Goal: Task Accomplishment & Management: Complete application form

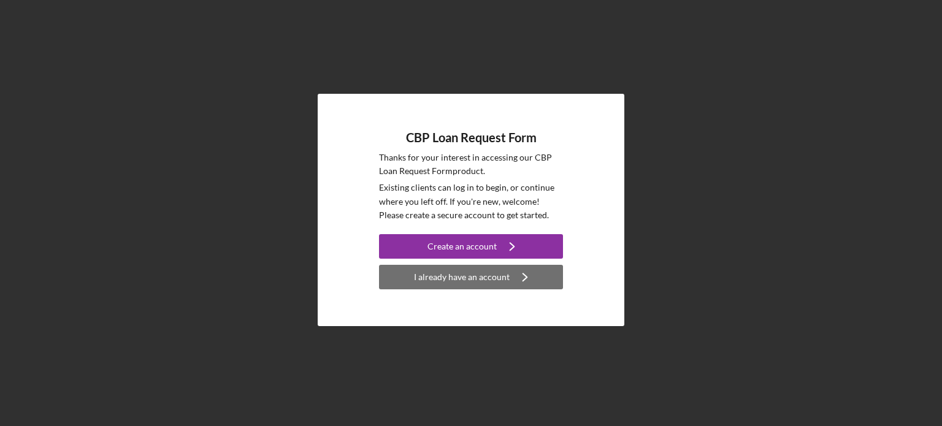
click at [451, 283] on div "I already have an account" at bounding box center [462, 277] width 96 height 25
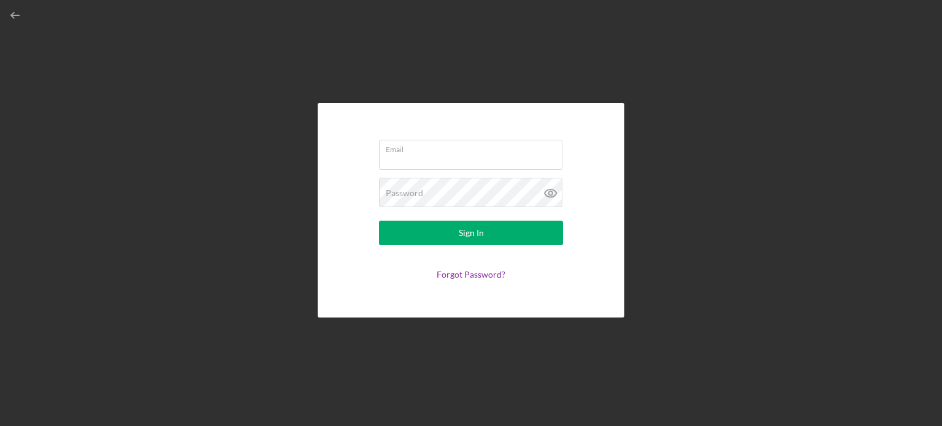
type input "[EMAIL_ADDRESS][DOMAIN_NAME]"
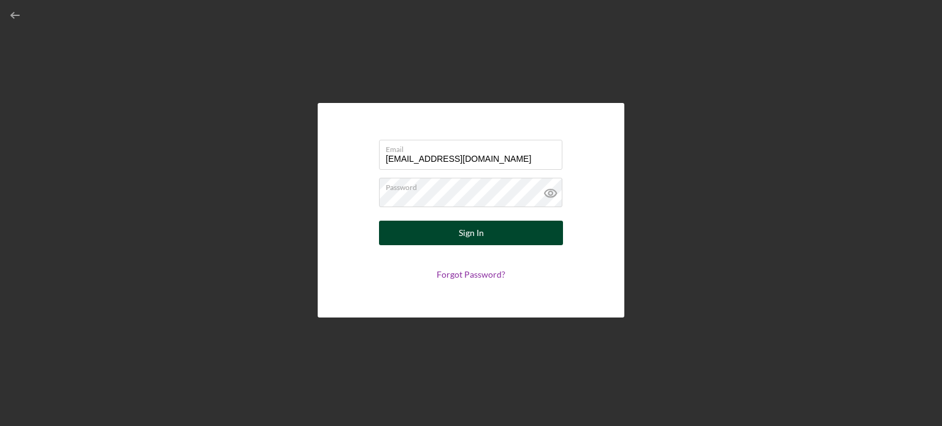
click at [473, 232] on div "Sign In" at bounding box center [471, 233] width 25 height 25
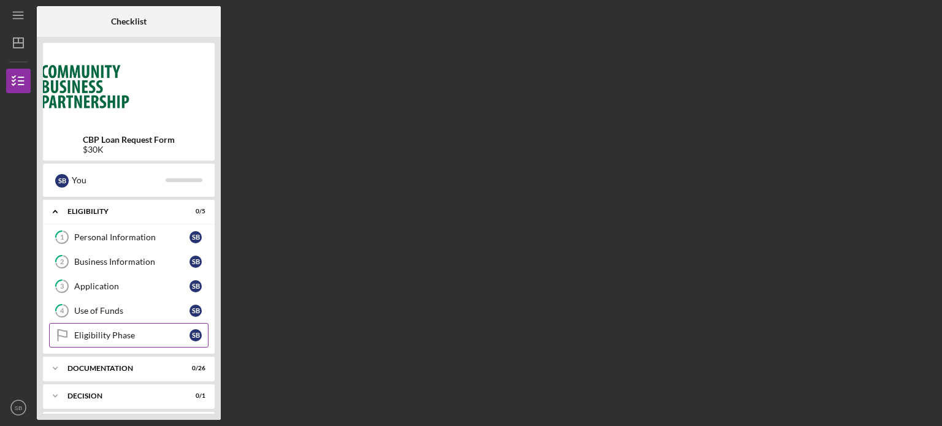
click at [108, 334] on div "Eligibility Phase" at bounding box center [131, 335] width 115 height 10
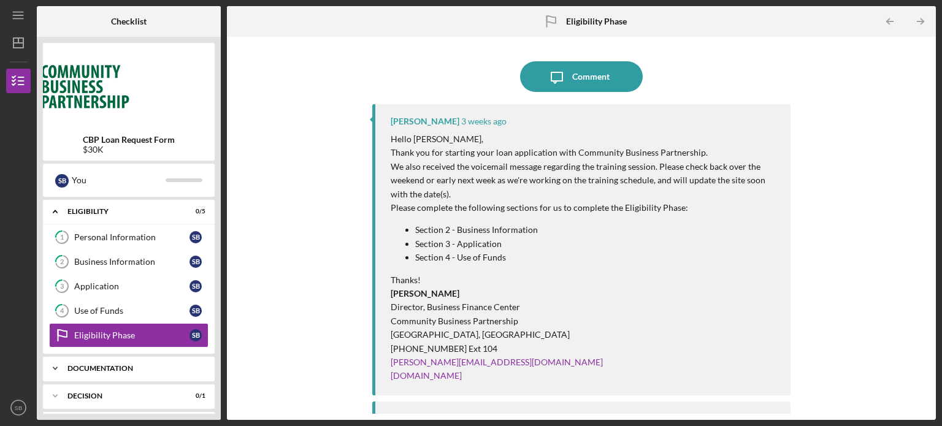
click at [175, 365] on div "Documentation" at bounding box center [133, 368] width 132 height 7
click at [148, 242] on div "Personal Information" at bounding box center [131, 237] width 115 height 10
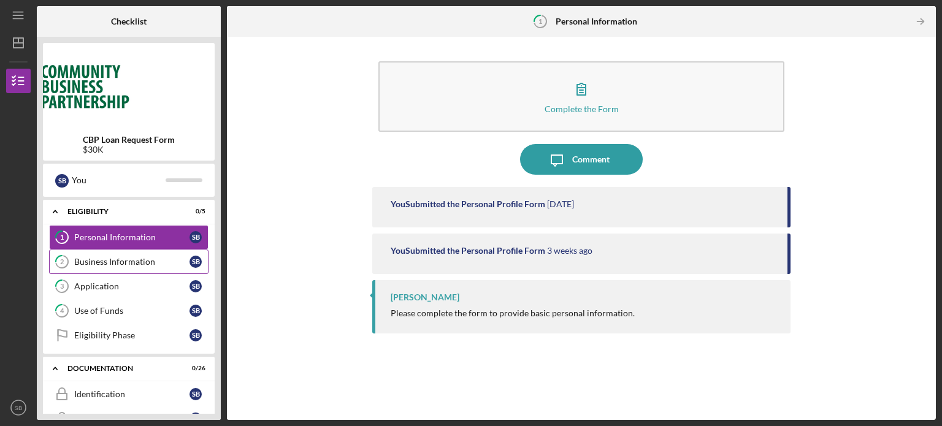
click at [148, 259] on div "Business Information" at bounding box center [131, 262] width 115 height 10
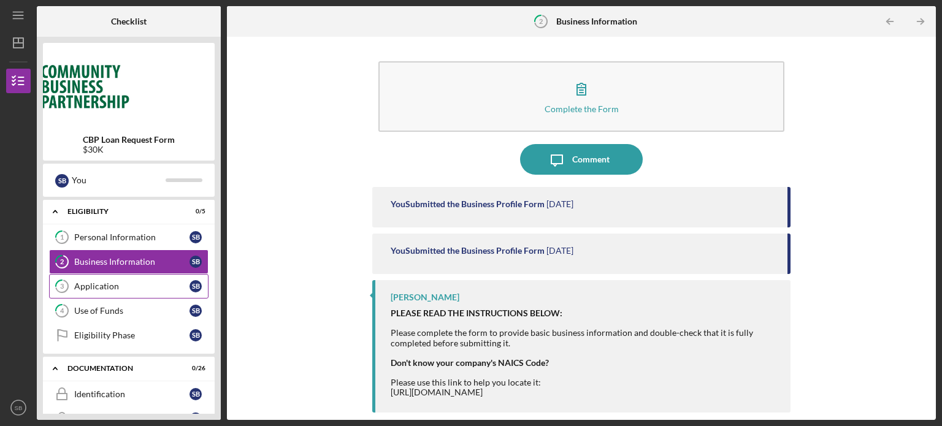
click at [137, 293] on link "3 Application S B" at bounding box center [128, 286] width 159 height 25
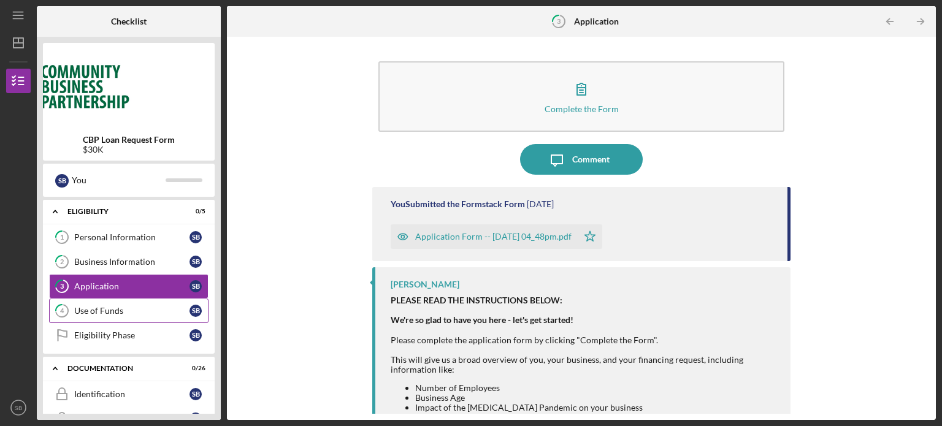
click at [121, 316] on link "4 Use of Funds S B" at bounding box center [128, 311] width 159 height 25
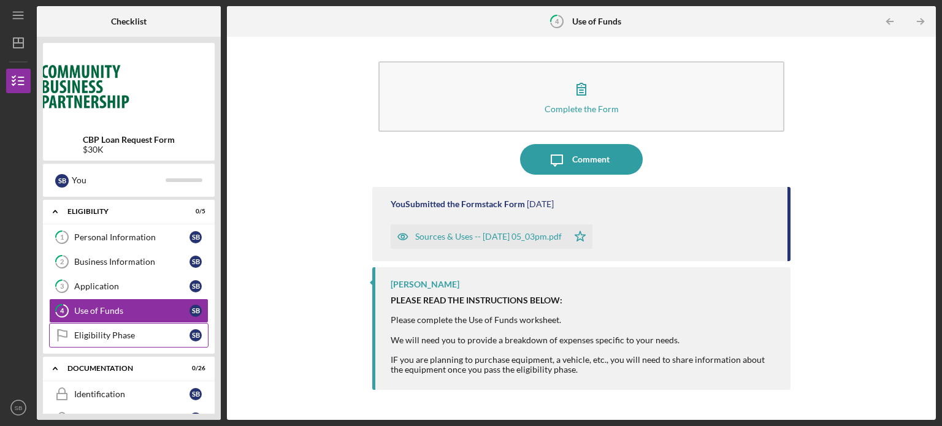
click at [121, 335] on div "Eligibility Phase" at bounding box center [131, 335] width 115 height 10
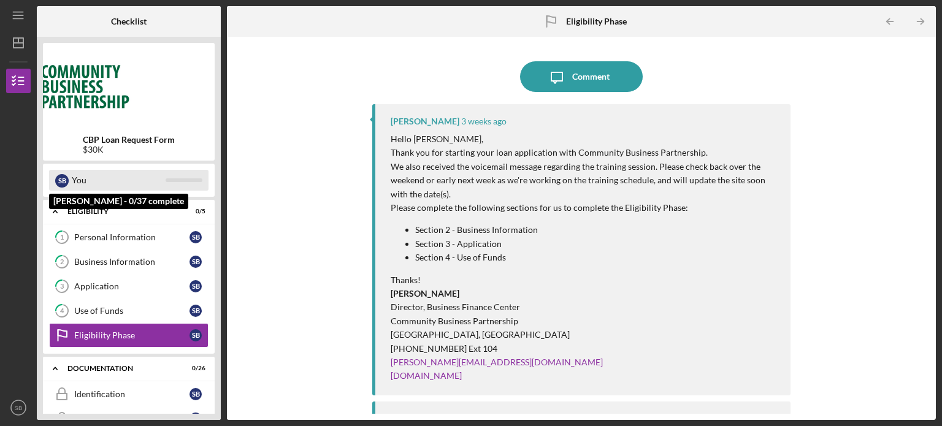
click at [87, 181] on div "You" at bounding box center [119, 180] width 94 height 21
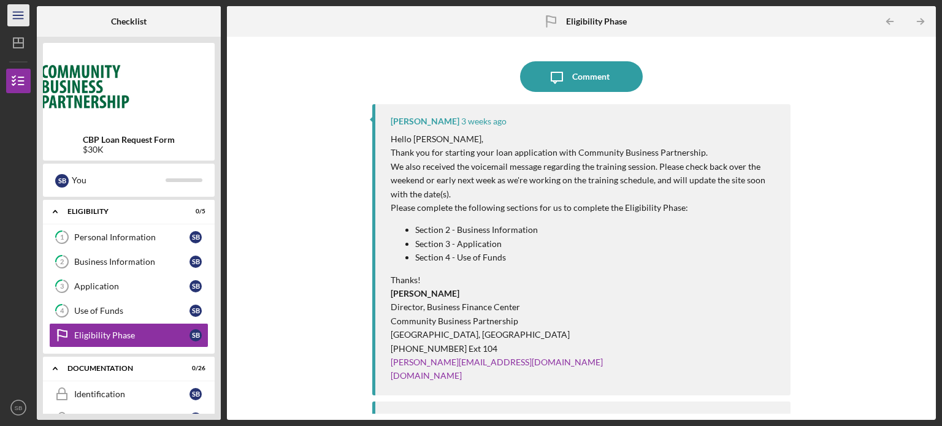
click at [22, 21] on icon "Icon/Menu" at bounding box center [19, 16] width 28 height 28
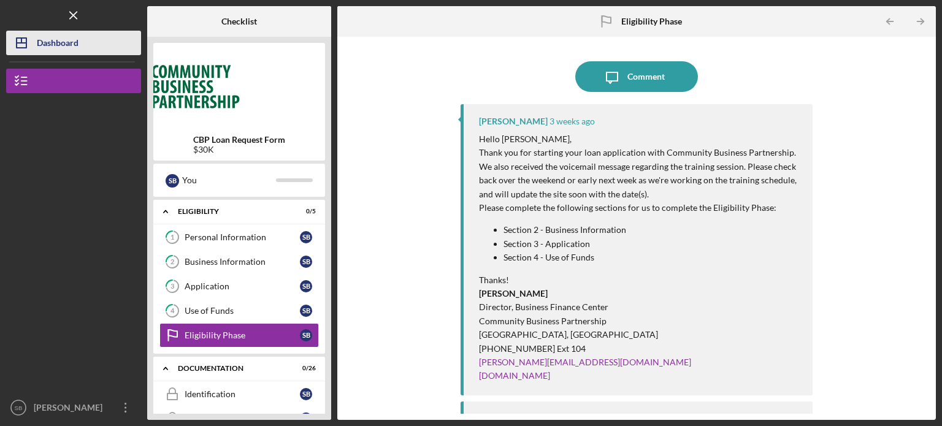
click at [49, 47] on div "Dashboard" at bounding box center [58, 45] width 42 height 28
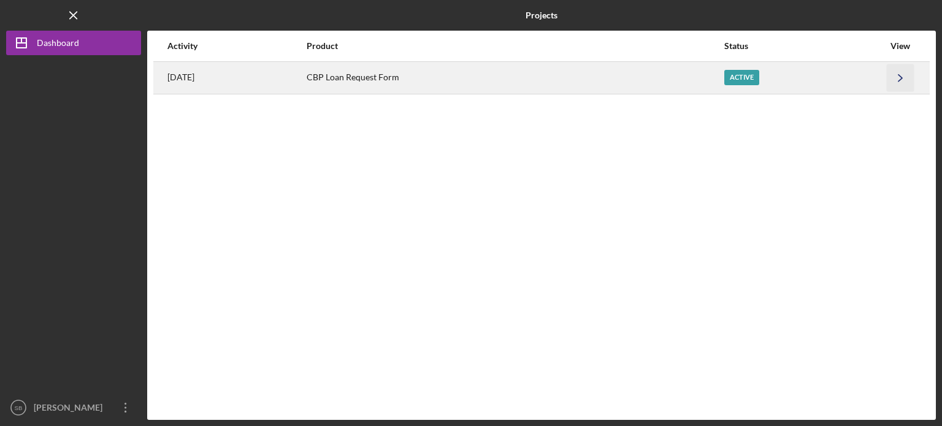
click at [896, 74] on icon "Icon/Navigate" at bounding box center [900, 78] width 28 height 28
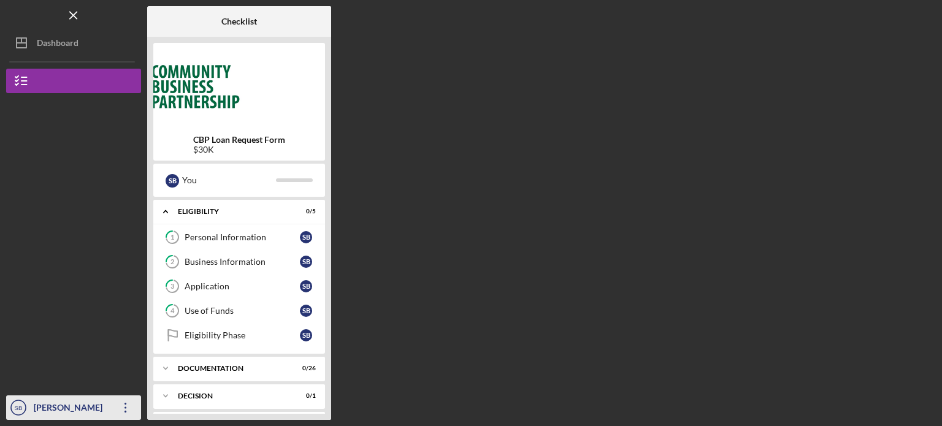
click at [130, 394] on icon "Icon/Overflow" at bounding box center [125, 407] width 31 height 31
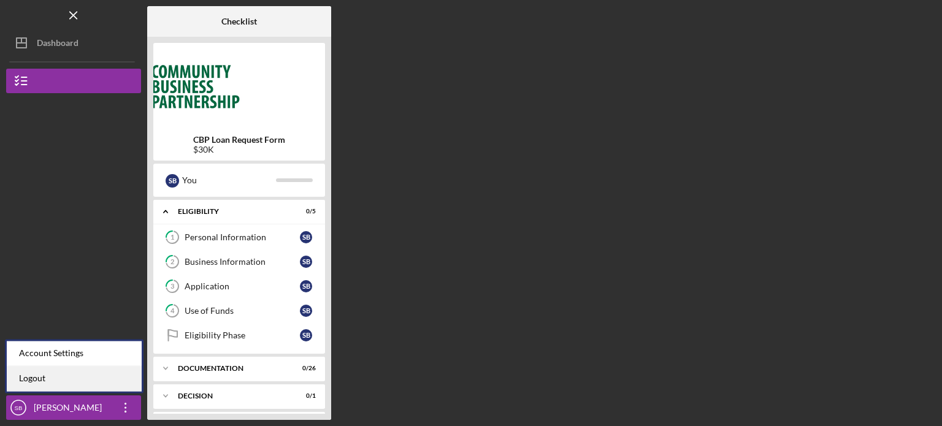
click at [85, 389] on link "Logout" at bounding box center [74, 378] width 135 height 25
